Goal: Answer question/provide support

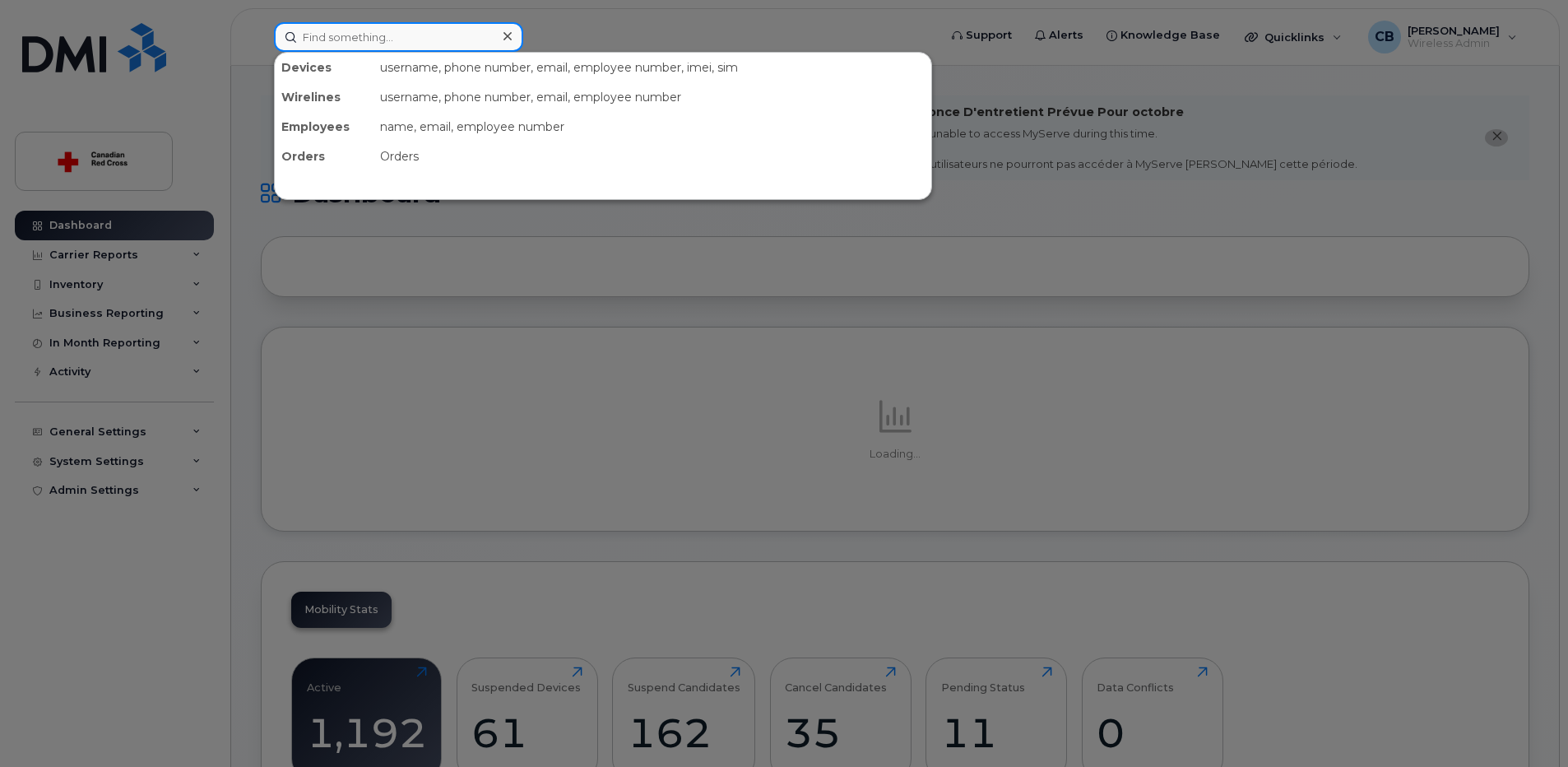
click at [385, 35] on input at bounding box center [398, 36] width 249 height 30
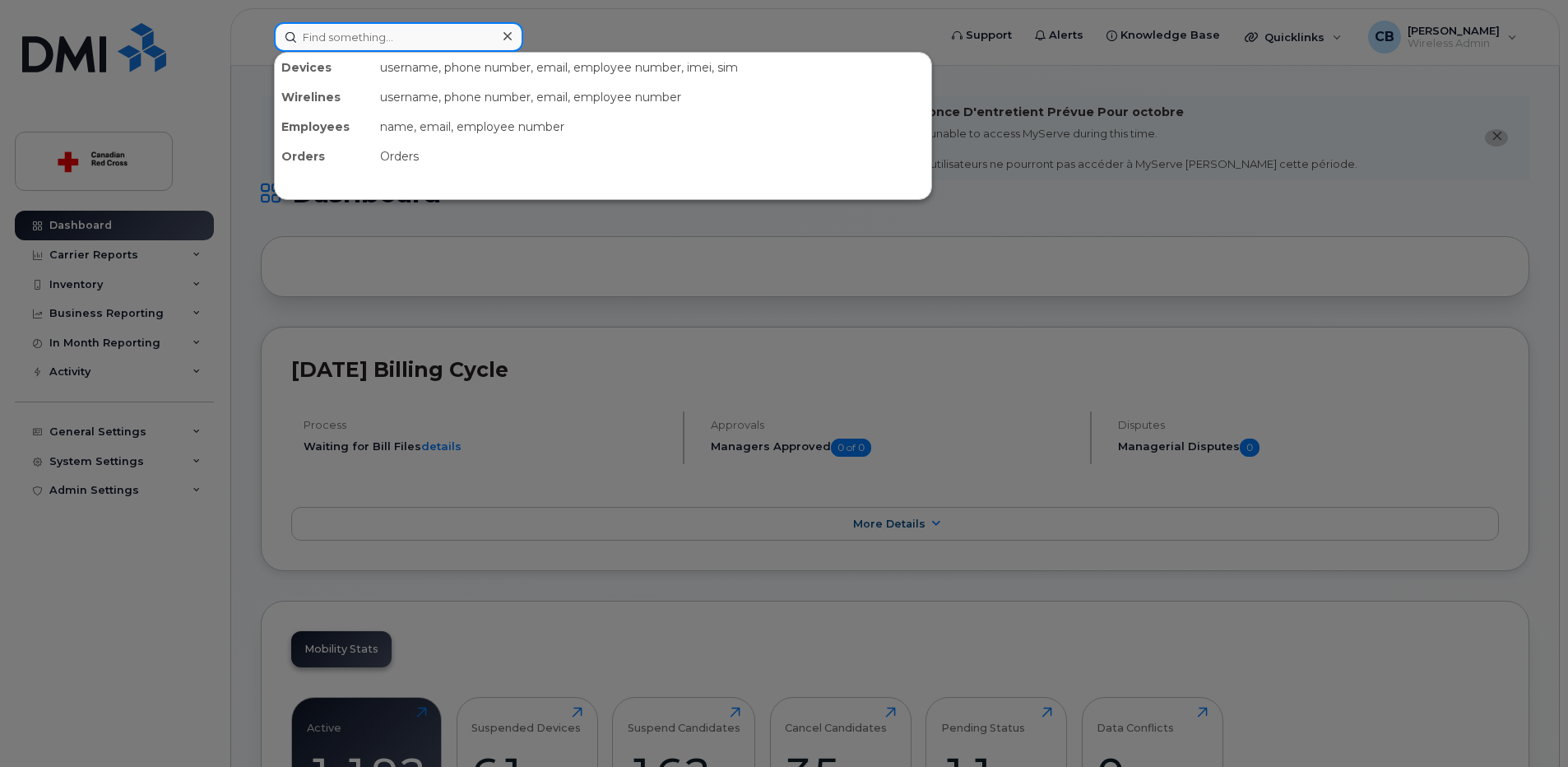
paste input "[PHONE_NUMBER]"
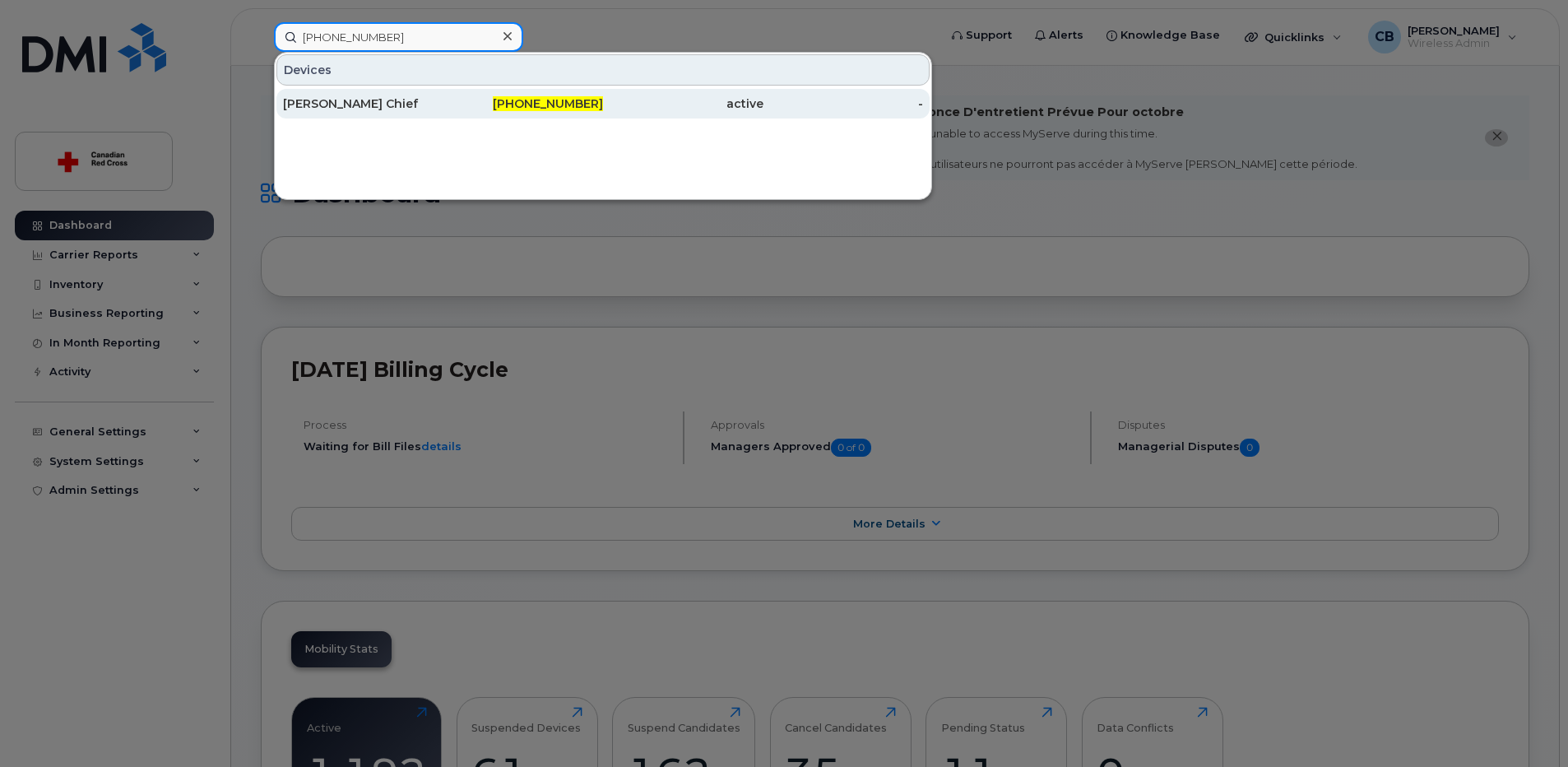
type input "403-332-2987"
click at [353, 100] on div "[PERSON_NAME] Chief" at bounding box center [363, 104] width 161 height 16
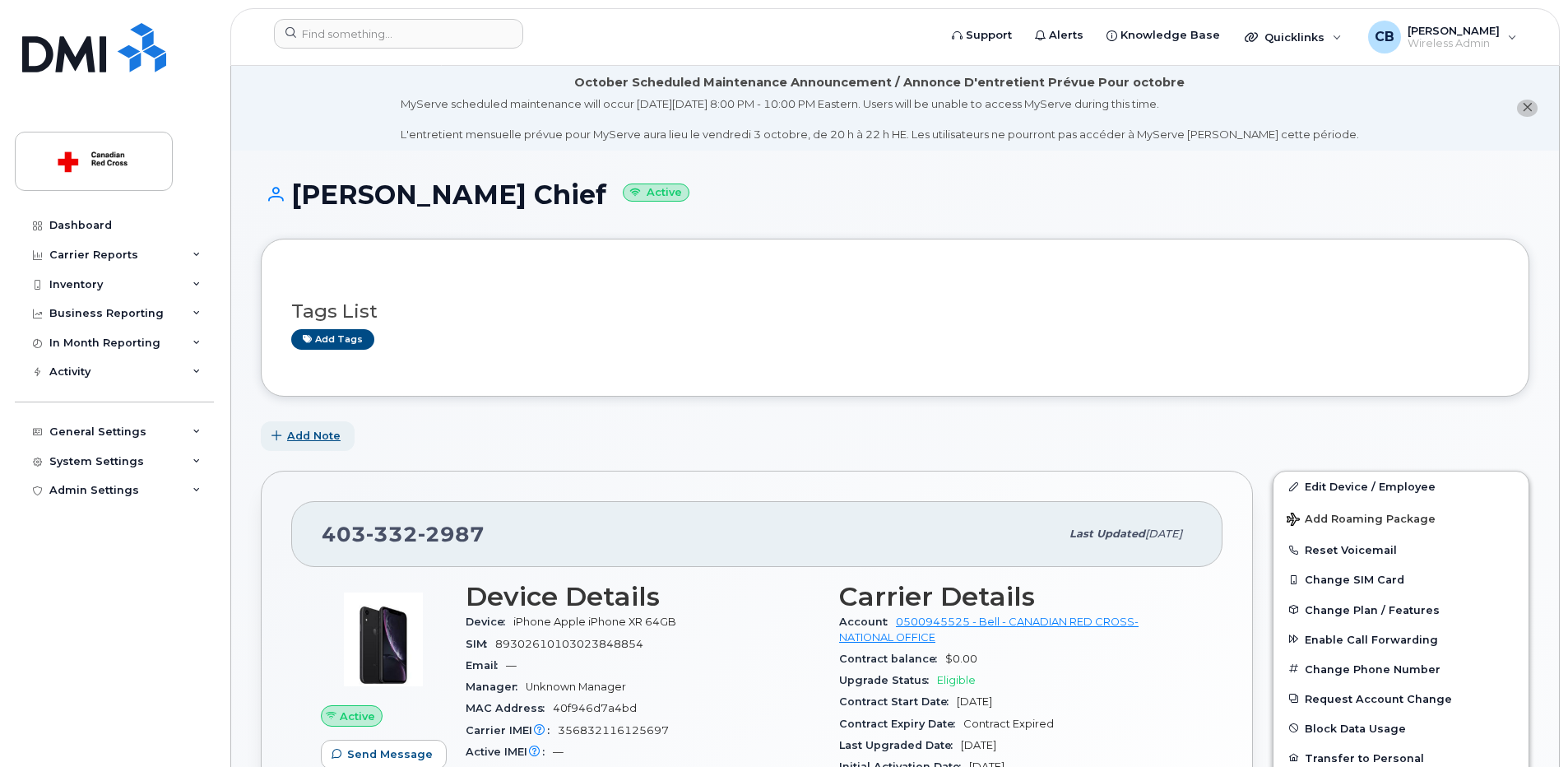
click at [319, 439] on span "Add Note" at bounding box center [314, 435] width 54 height 15
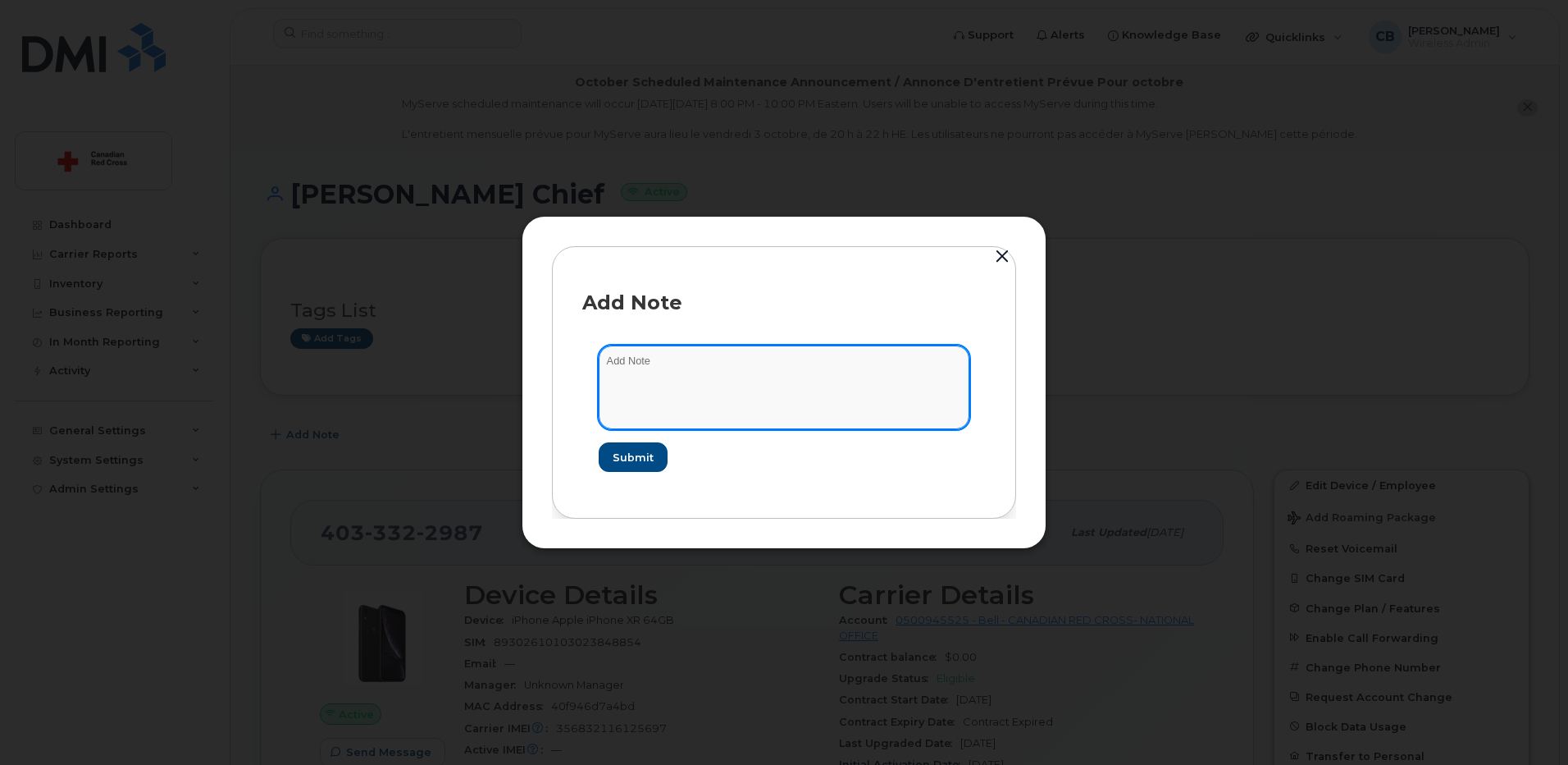
click at [758, 353] on textarea at bounding box center [784, 387] width 370 height 83
paste textarea "[URL][DOMAIN_NAME]"
type textarea "[URL][DOMAIN_NAME]"
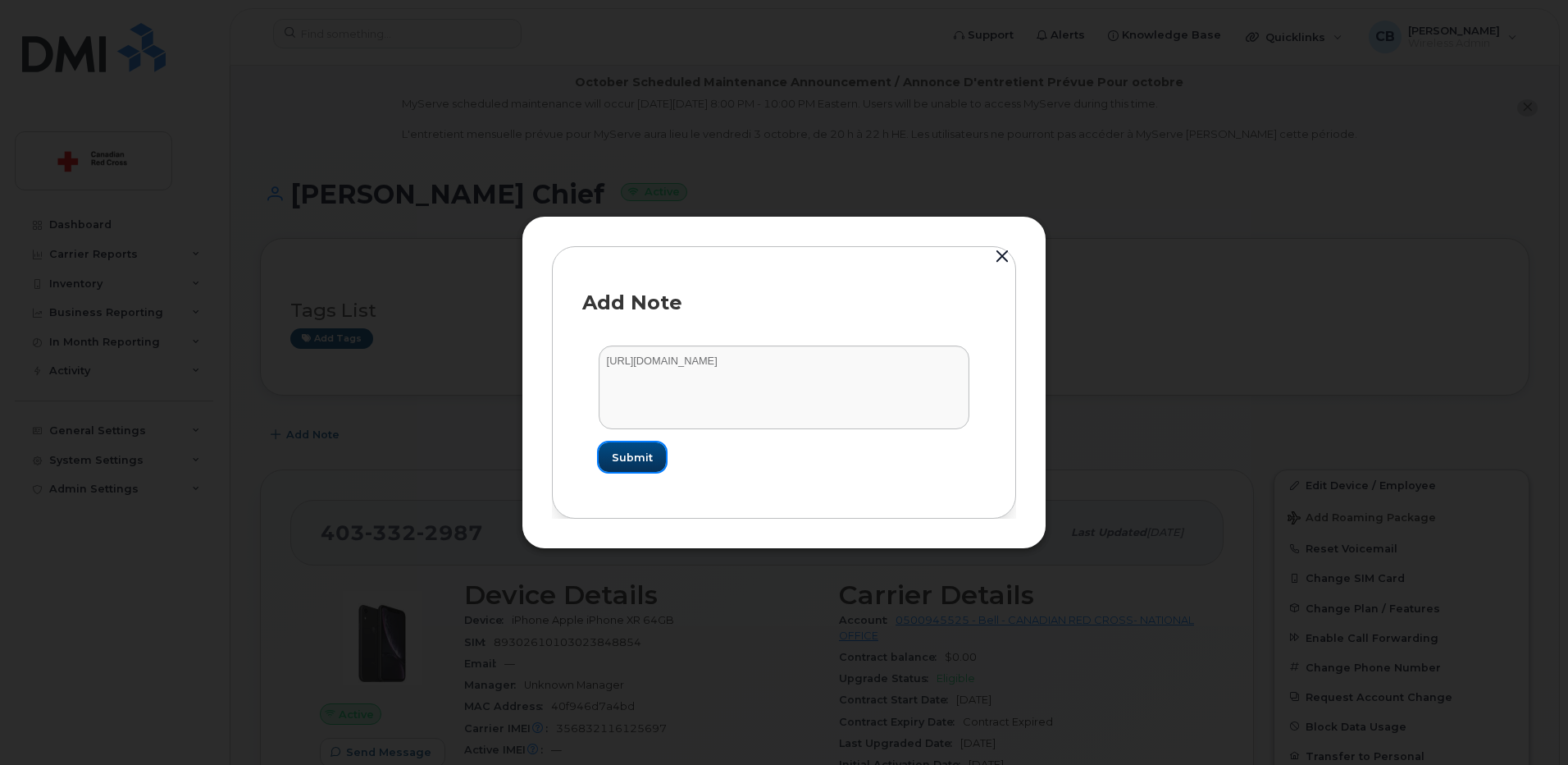
click at [639, 463] on span "Submit" at bounding box center [631, 457] width 41 height 15
